Goal: Task Accomplishment & Management: Manage account settings

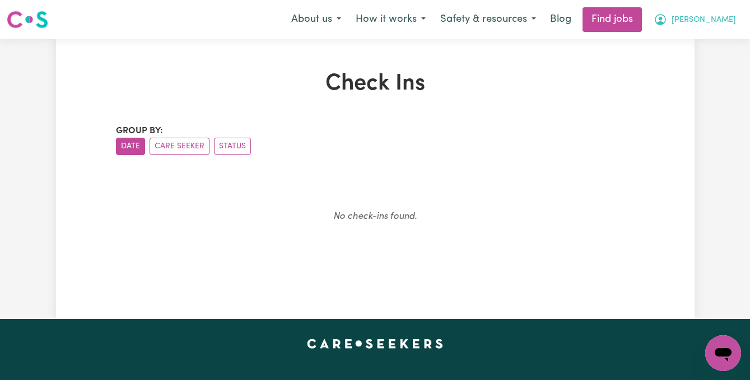
click at [717, 22] on span "[PERSON_NAME]" at bounding box center [704, 20] width 64 height 12
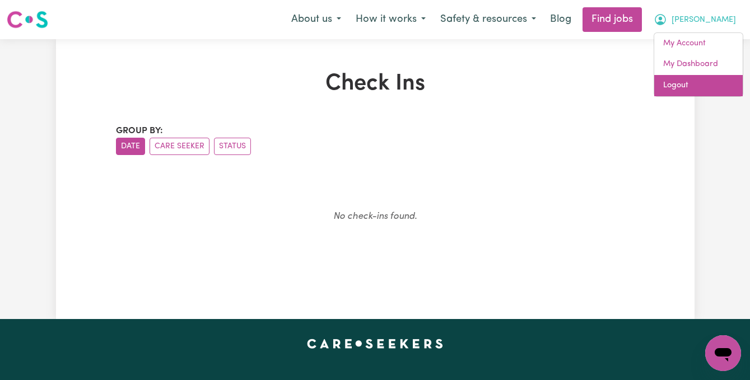
click at [698, 92] on link "Logout" at bounding box center [698, 85] width 89 height 21
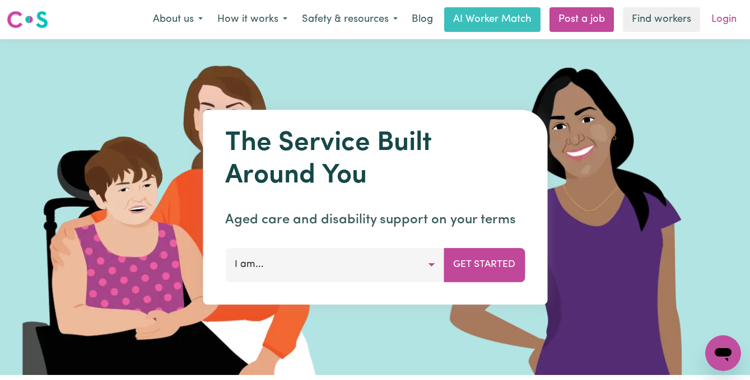
click at [718, 18] on link "Login" at bounding box center [724, 19] width 39 height 25
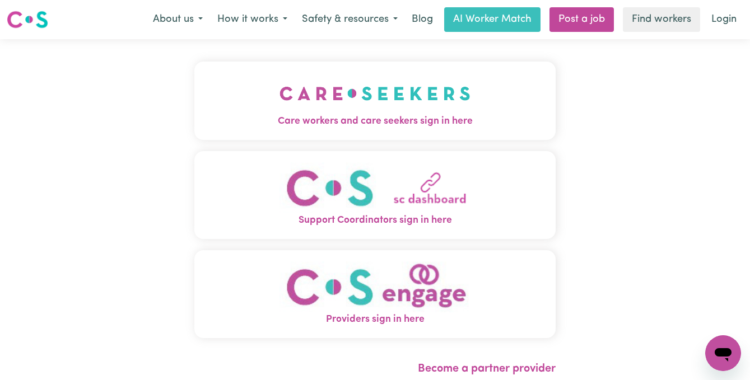
click at [385, 90] on img "Care workers and care seekers sign in here" at bounding box center [375, 93] width 191 height 41
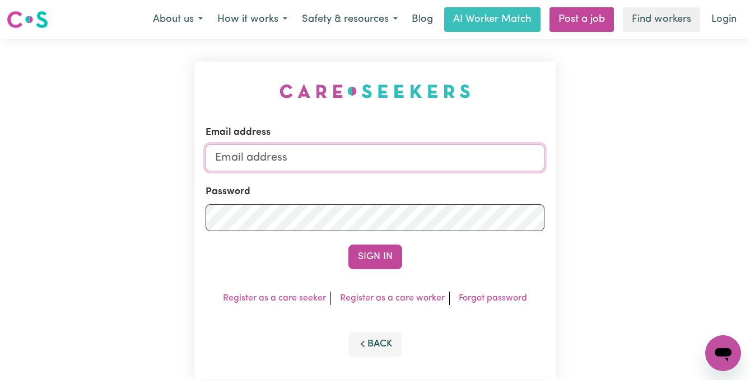
type input "[EMAIL_ADDRESS][DOMAIN_NAME]"
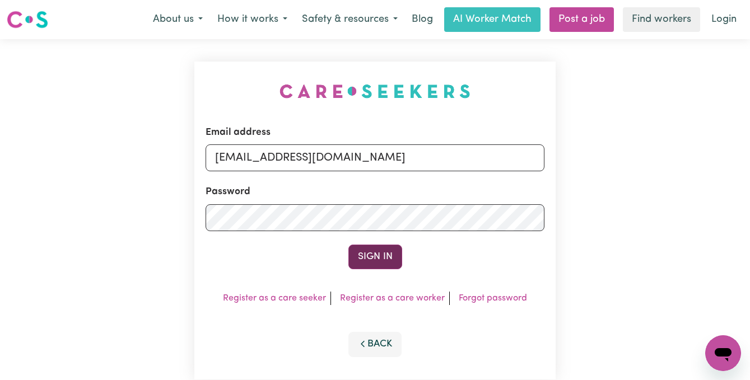
click at [383, 267] on button "Sign In" at bounding box center [376, 257] width 54 height 25
